Goal: Task Accomplishment & Management: Use online tool/utility

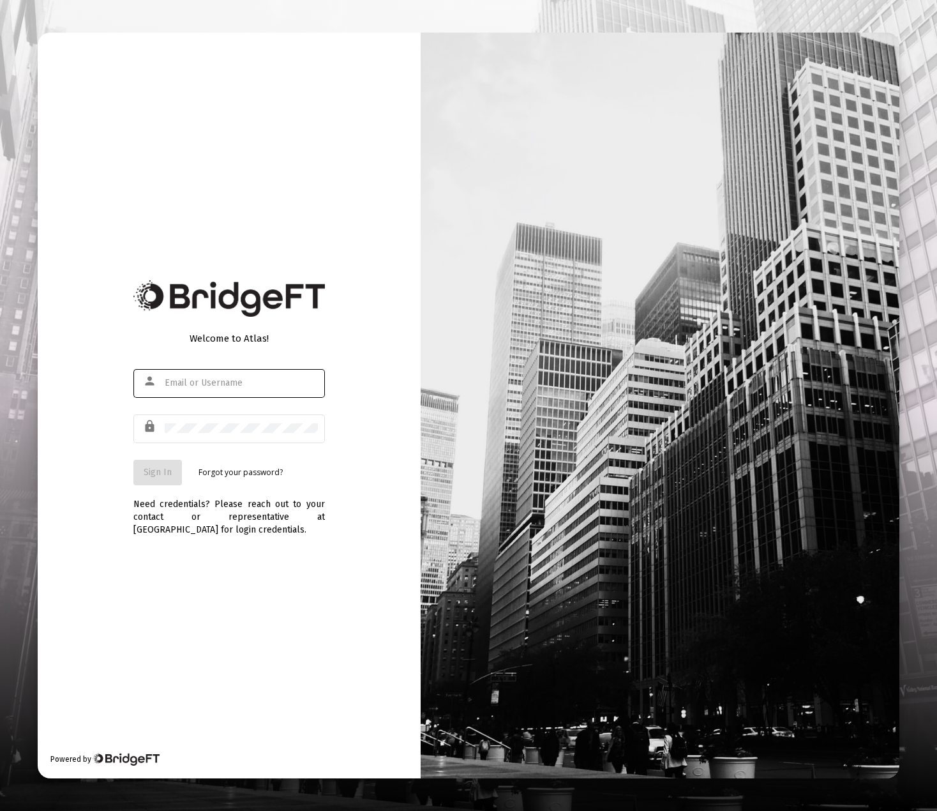
type input "[PERSON_NAME][EMAIL_ADDRESS][DOMAIN_NAME]"
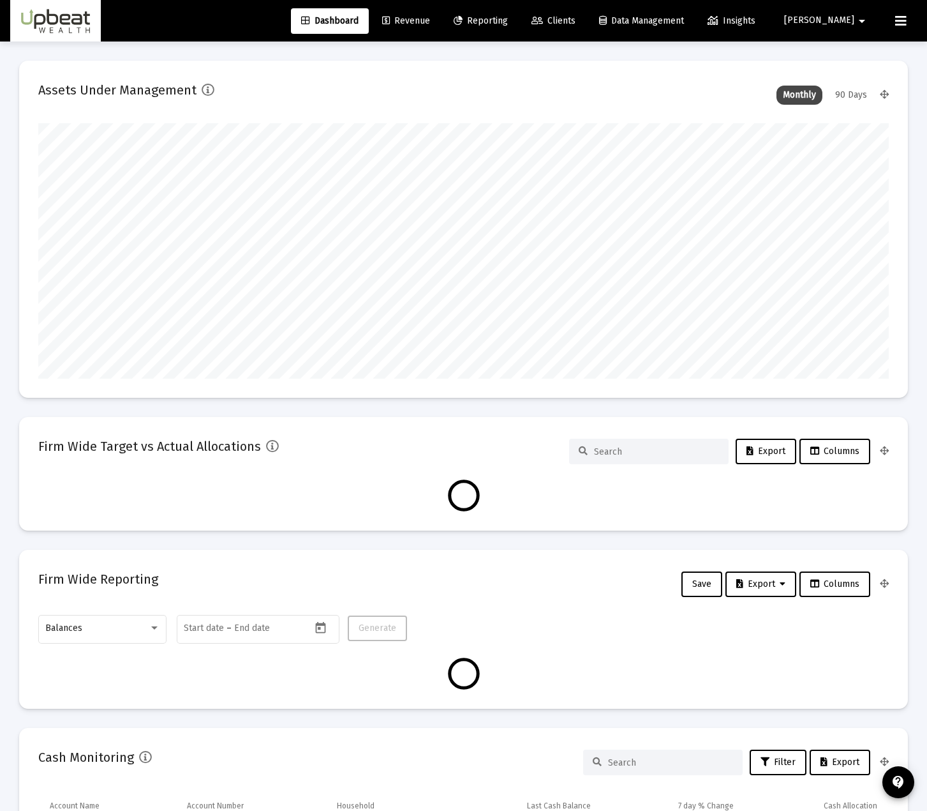
type input "[DATE]"
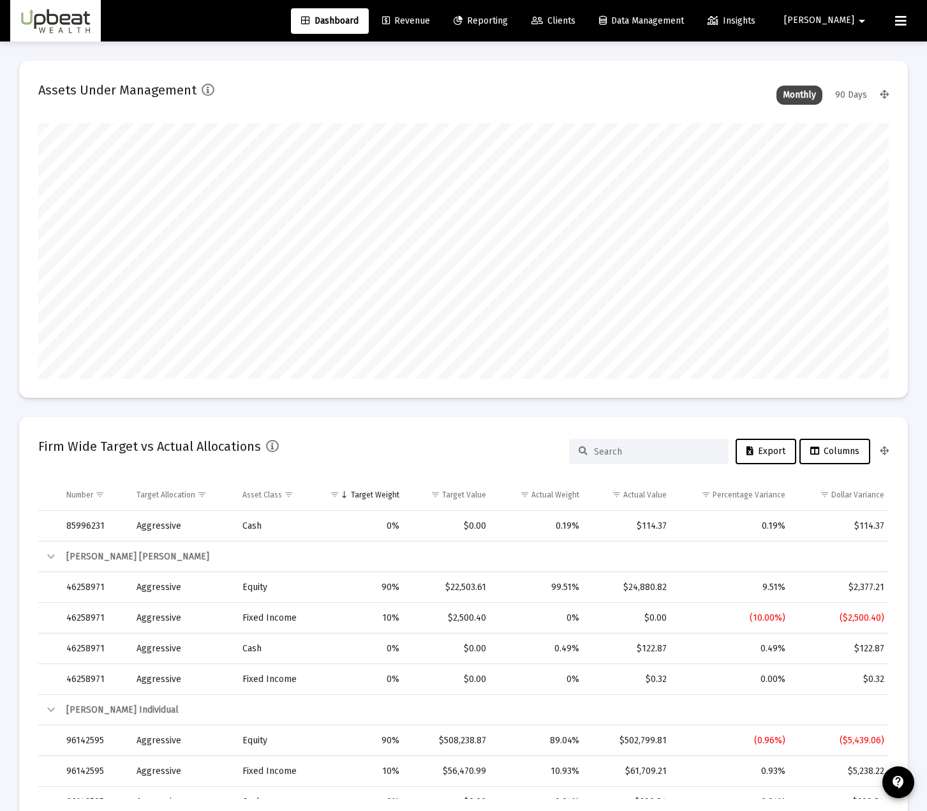
click at [430, 24] on span "Revenue" at bounding box center [406, 20] width 48 height 11
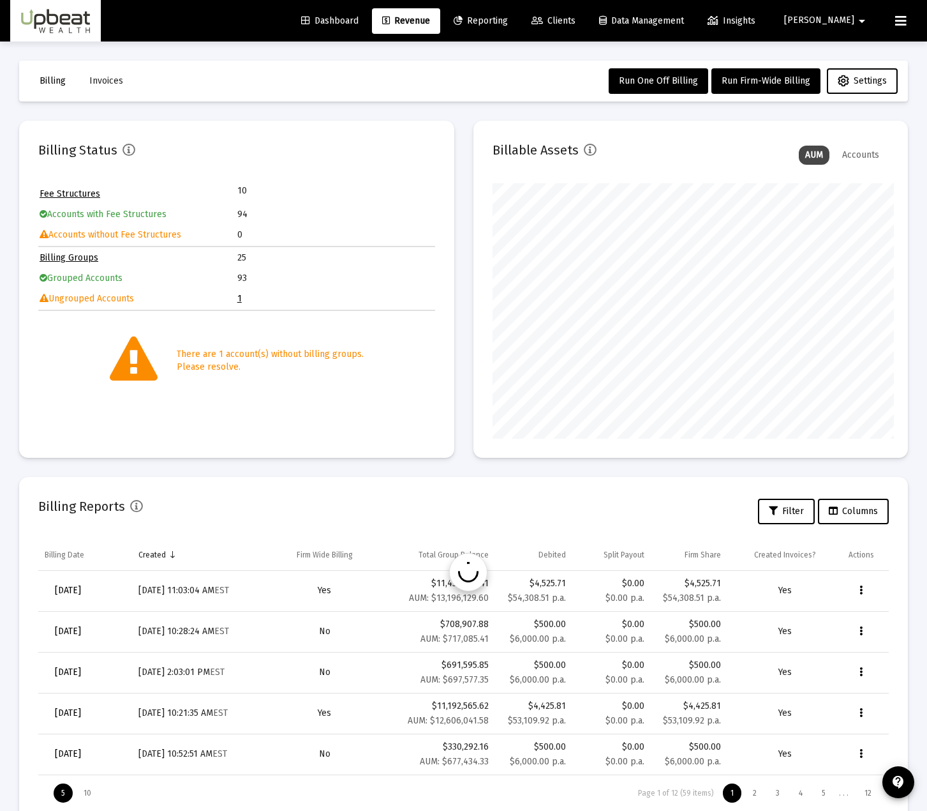
scroll to position [638029, 637888]
click at [860, 585] on icon "Data grid" at bounding box center [861, 590] width 3 height 15
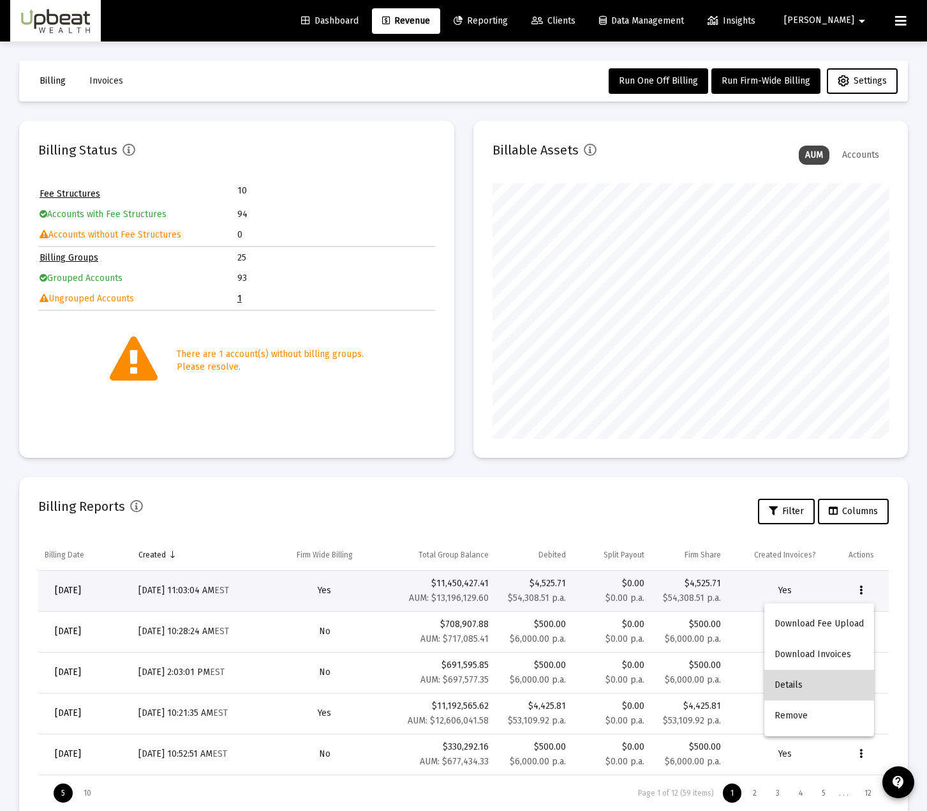
click at [837, 679] on button "Details" at bounding box center [820, 685] width 110 height 31
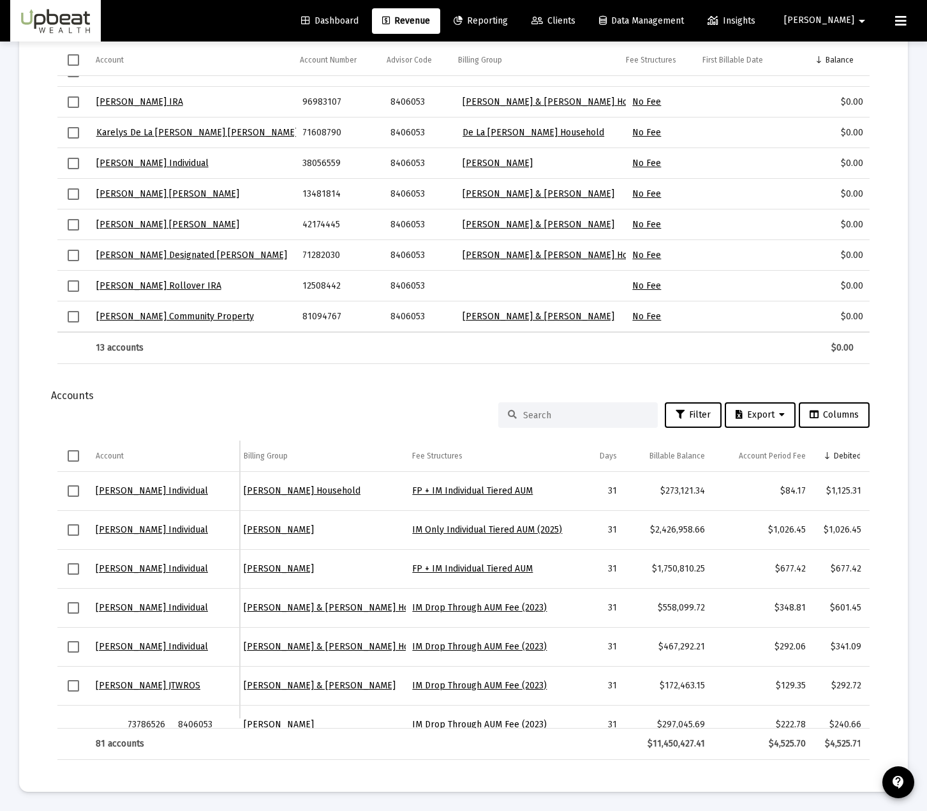
scroll to position [0, 208]
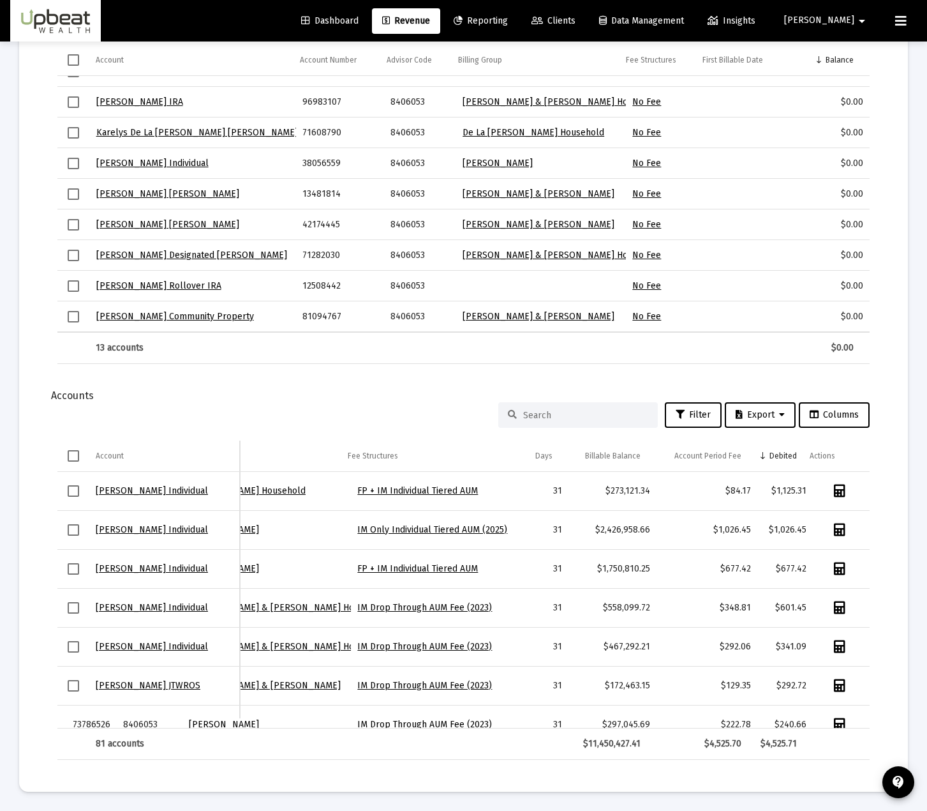
drag, startPoint x: 671, startPoint y: 720, endPoint x: 853, endPoint y: 708, distance: 182.3
click at [853, 708] on div "[PERSON_NAME] Individual 46976628 8406053 [PERSON_NAME] Household FP + IM Indiv…" at bounding box center [463, 600] width 813 height 257
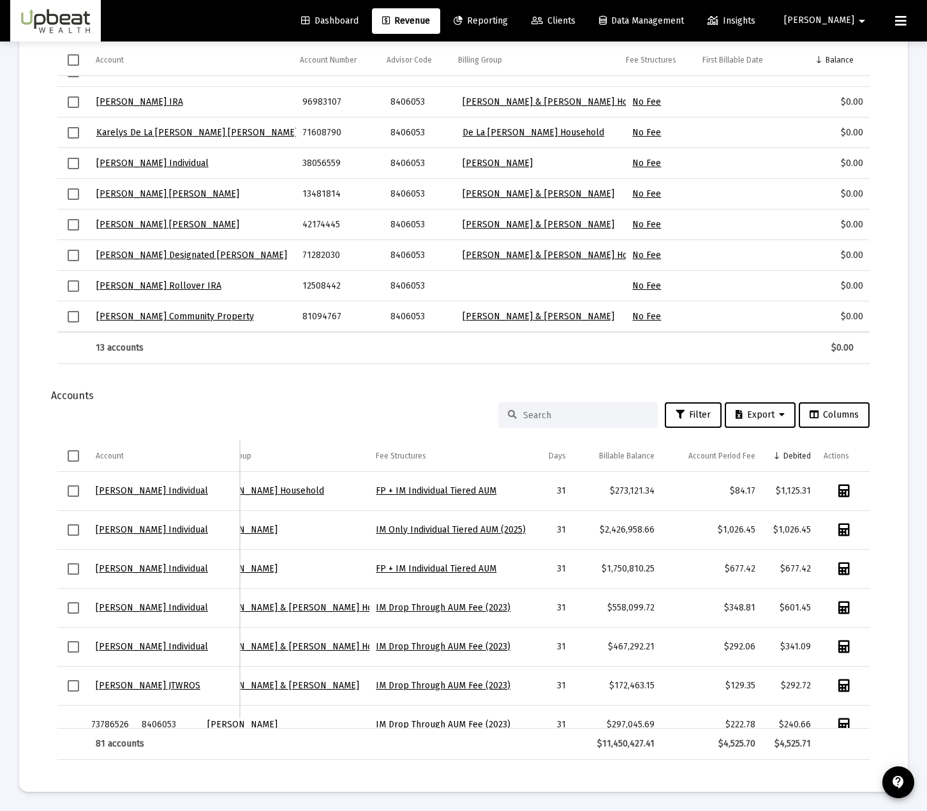
scroll to position [0, 194]
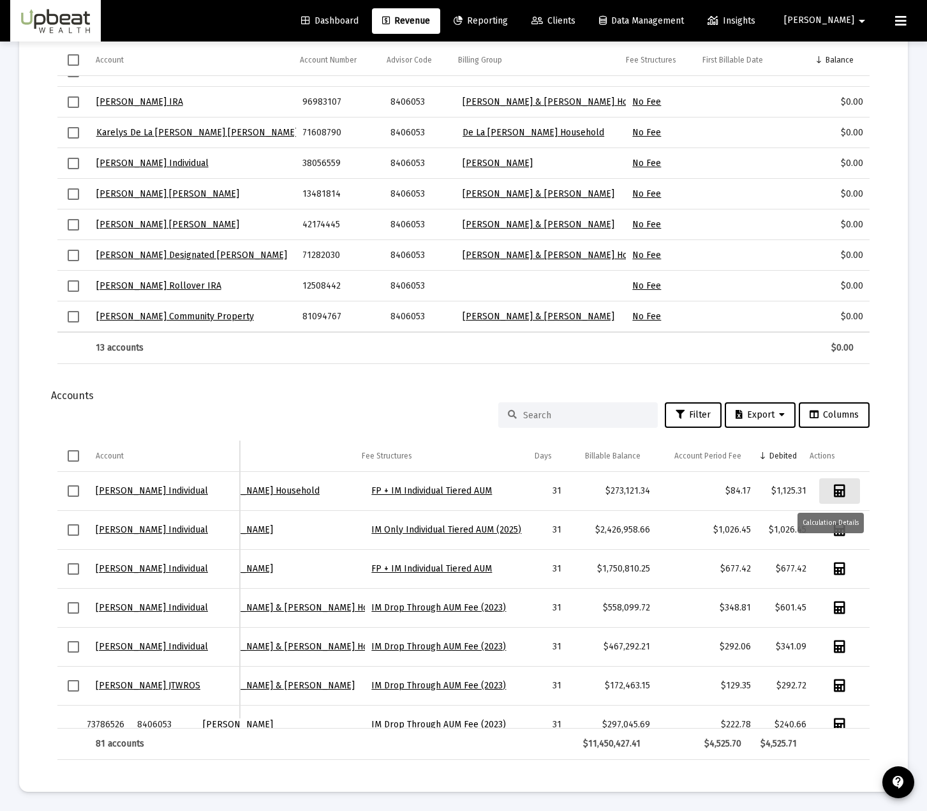
click at [834, 490] on icon "Data grid" at bounding box center [839, 490] width 11 height 13
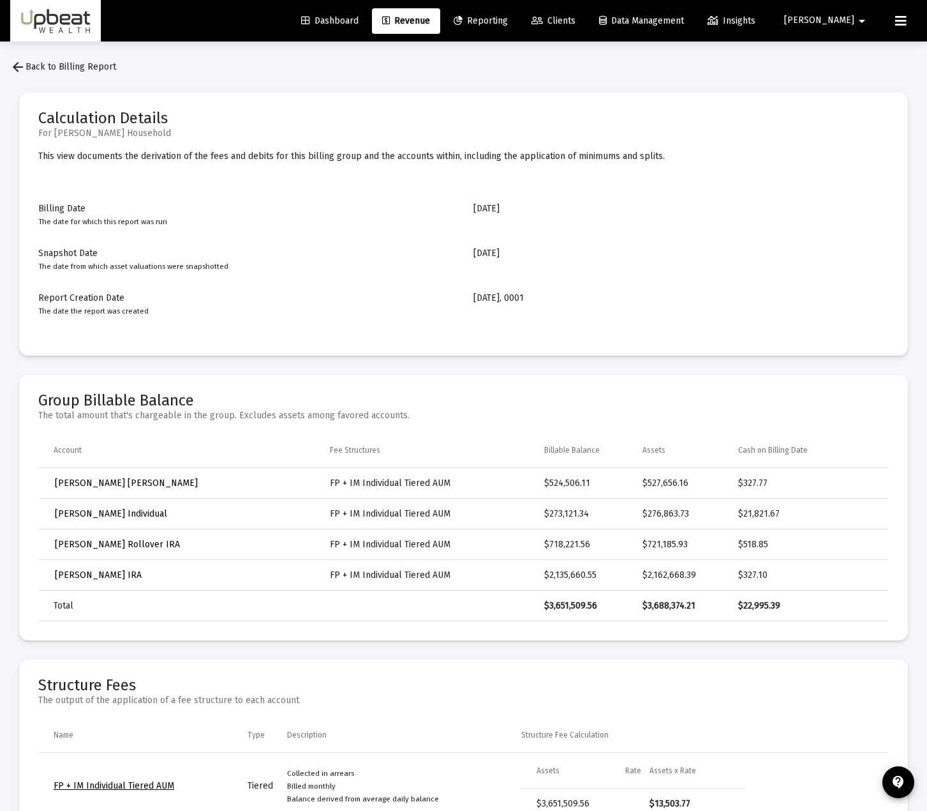
click at [91, 66] on span "arrow_back Back to Billing Report" at bounding box center [63, 66] width 106 height 11
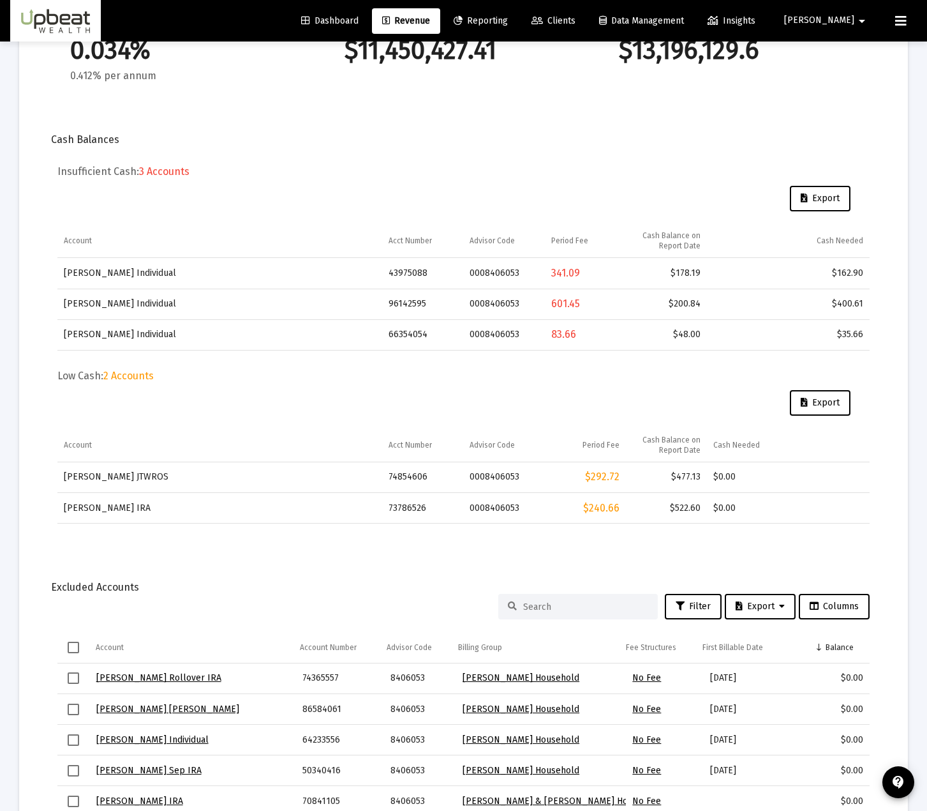
scroll to position [447, 0]
